Goal: Navigation & Orientation: Find specific page/section

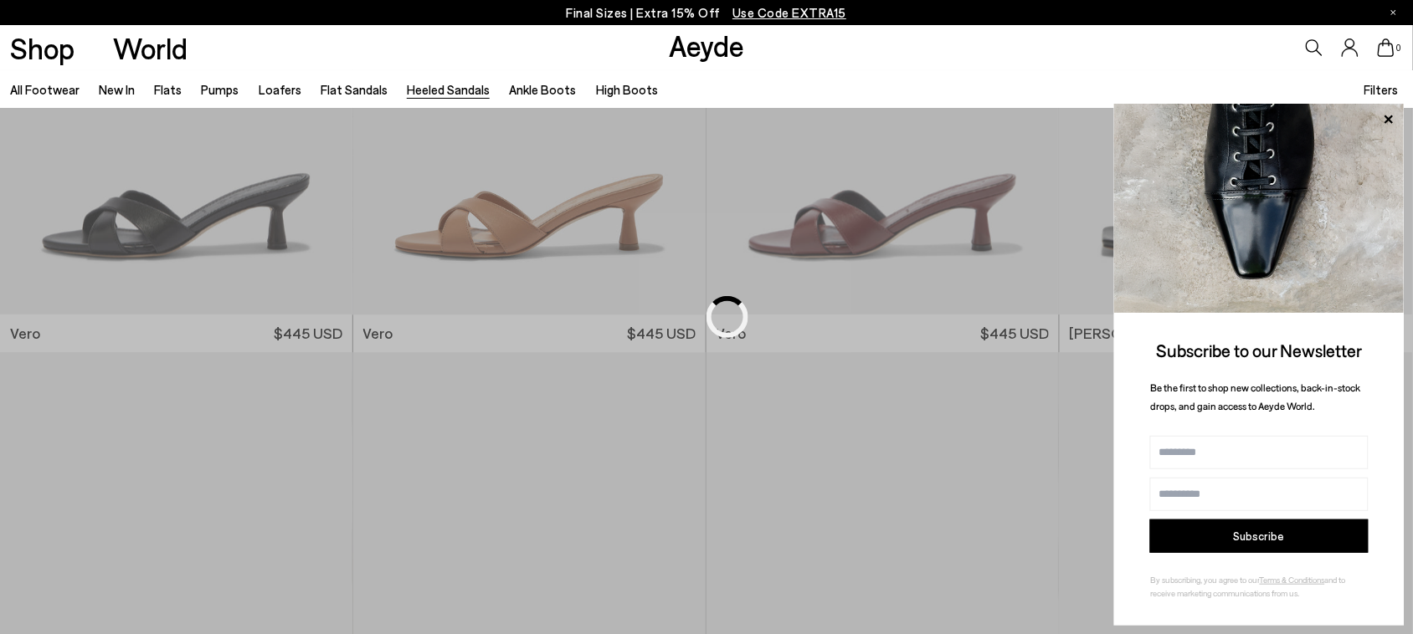
scroll to position [1198, 0]
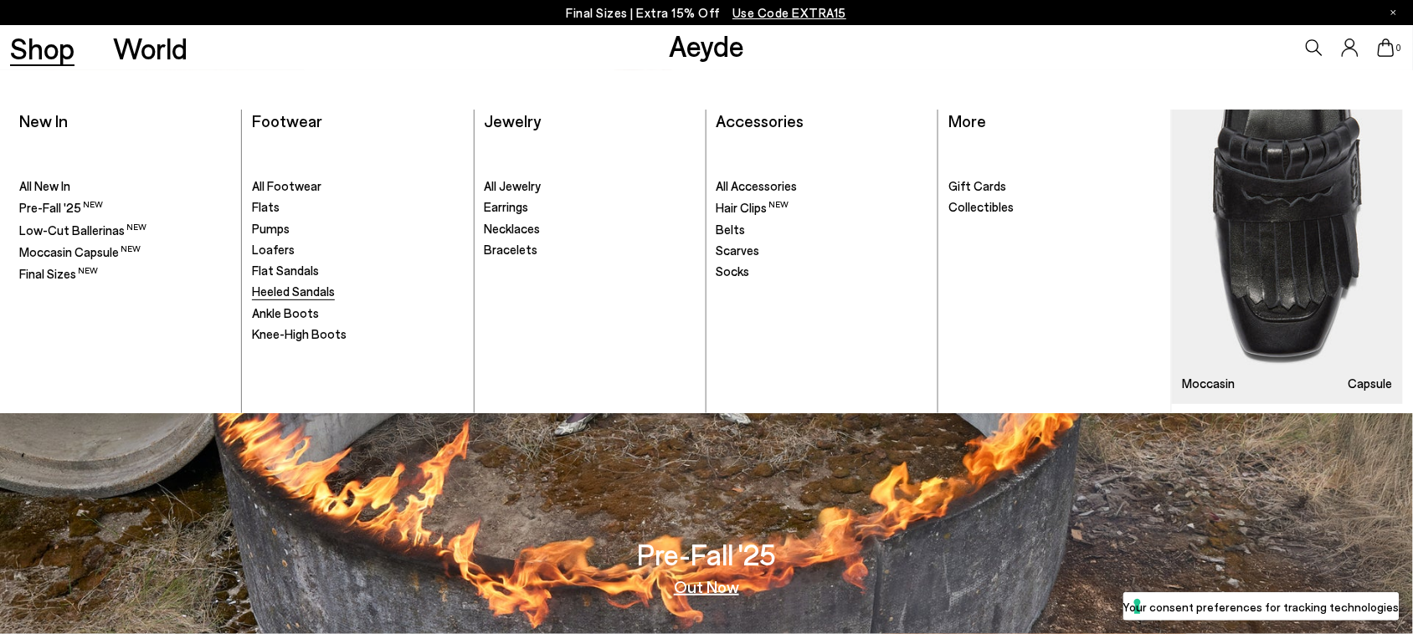
click at [253, 290] on span "Heeled Sandals" at bounding box center [293, 291] width 83 height 15
